Goal: Navigation & Orientation: Find specific page/section

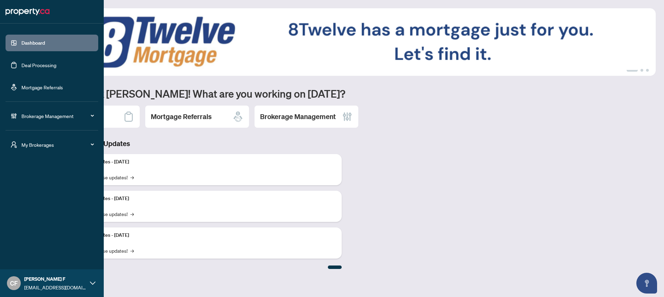
click at [36, 146] on span "My Brokerages" at bounding box center [57, 145] width 72 height 8
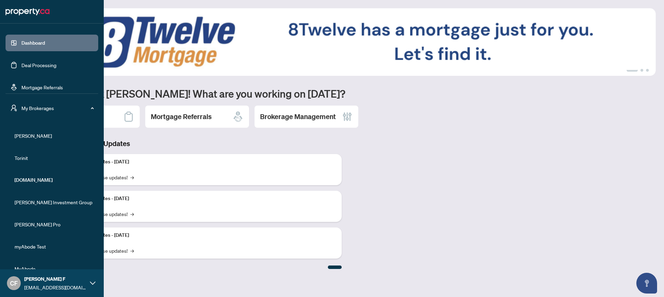
click at [26, 134] on span "[PERSON_NAME]" at bounding box center [54, 136] width 79 height 8
